Goal: Task Accomplishment & Management: Manage account settings

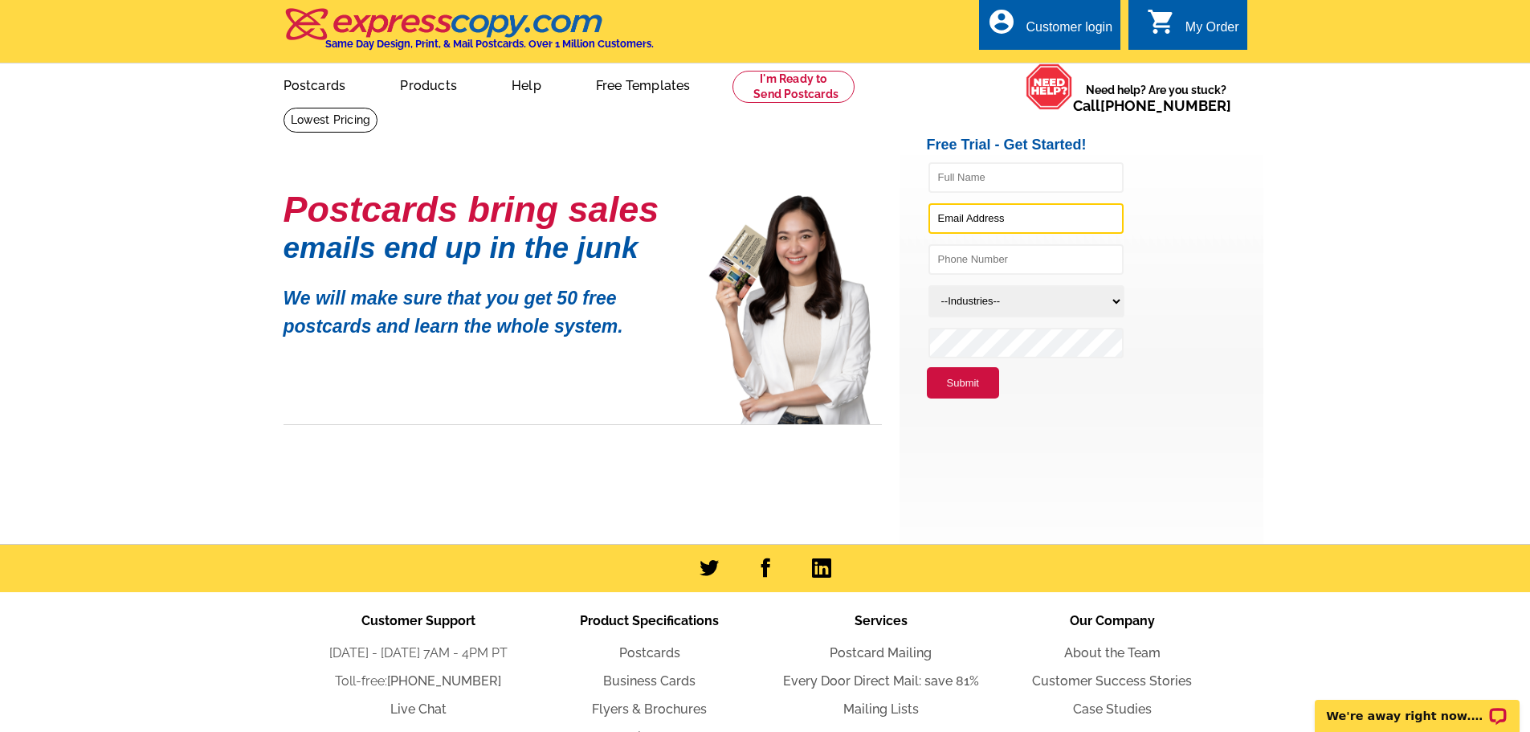
type input "[EMAIL_ADDRESS][DOMAIN_NAME]"
click at [1047, 30] on div "Customer login" at bounding box center [1068, 31] width 87 height 22
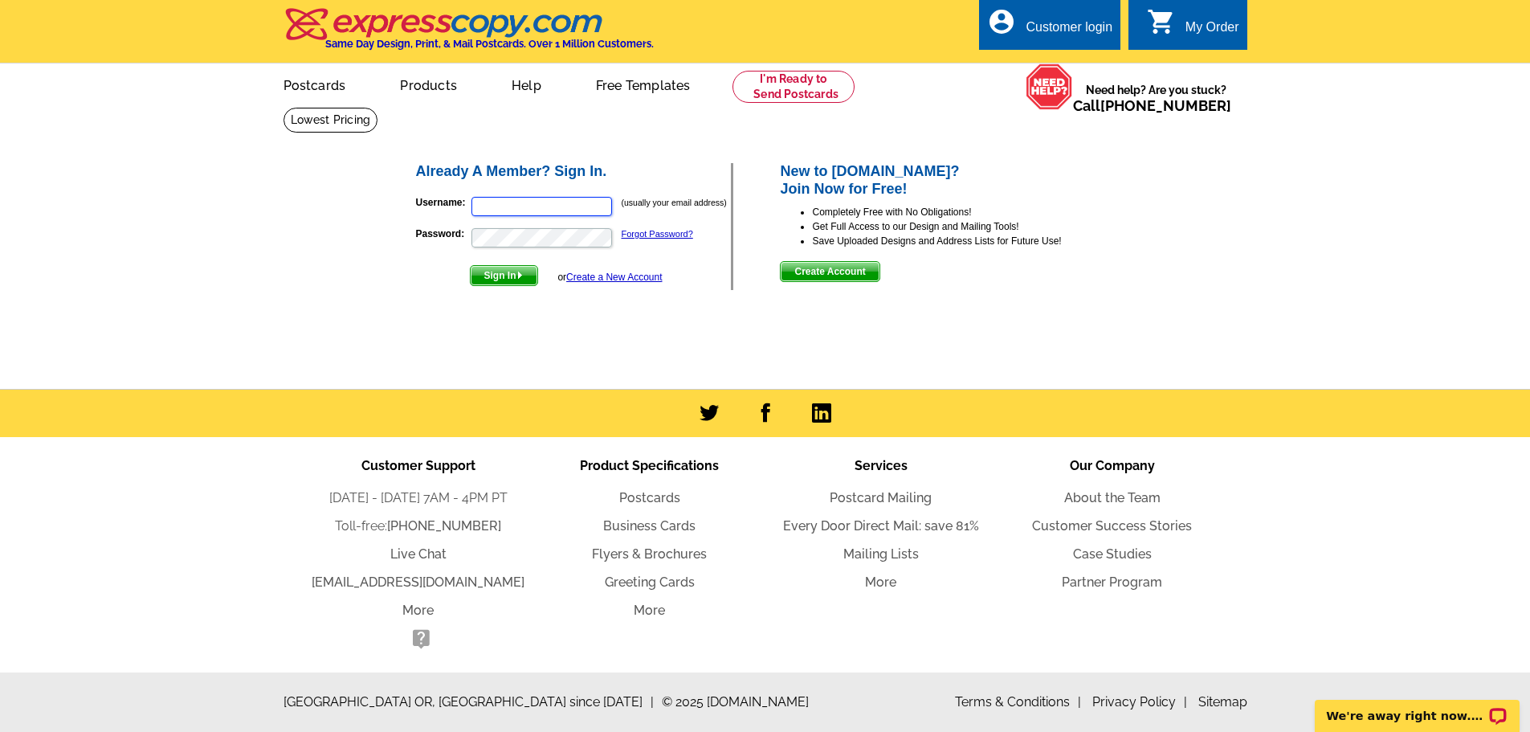
type input "[EMAIL_ADDRESS][DOMAIN_NAME]"
click at [497, 277] on span "Sign In" at bounding box center [504, 275] width 67 height 19
